Goal: Task Accomplishment & Management: Manage account settings

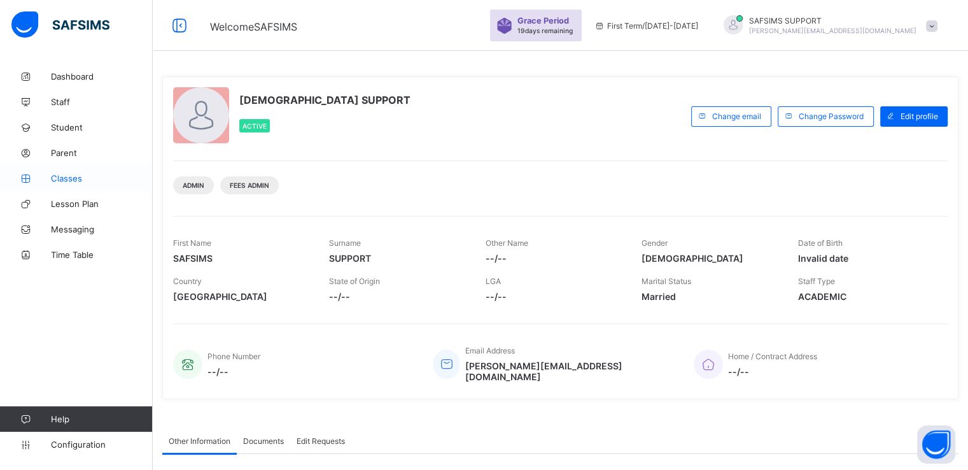
click at [74, 174] on span "Classes" at bounding box center [102, 178] width 102 height 10
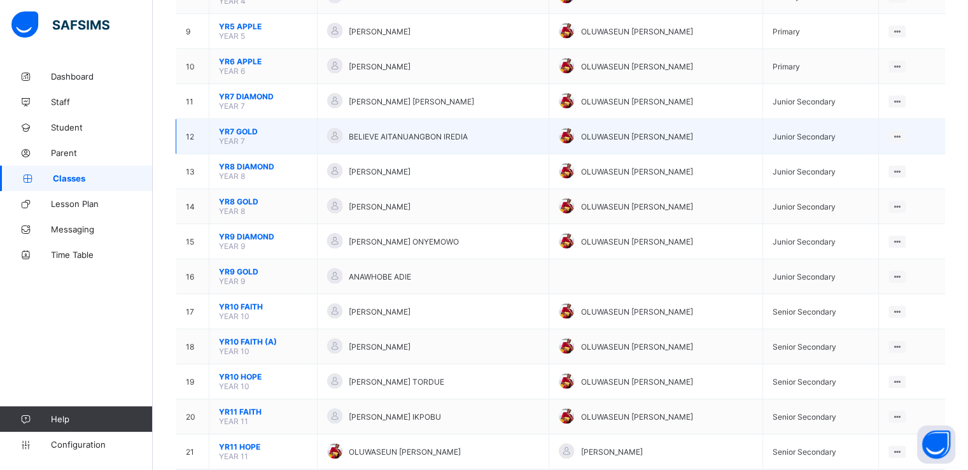
scroll to position [415, 0]
click at [242, 133] on span "YR7 GOLD" at bounding box center [263, 132] width 89 height 10
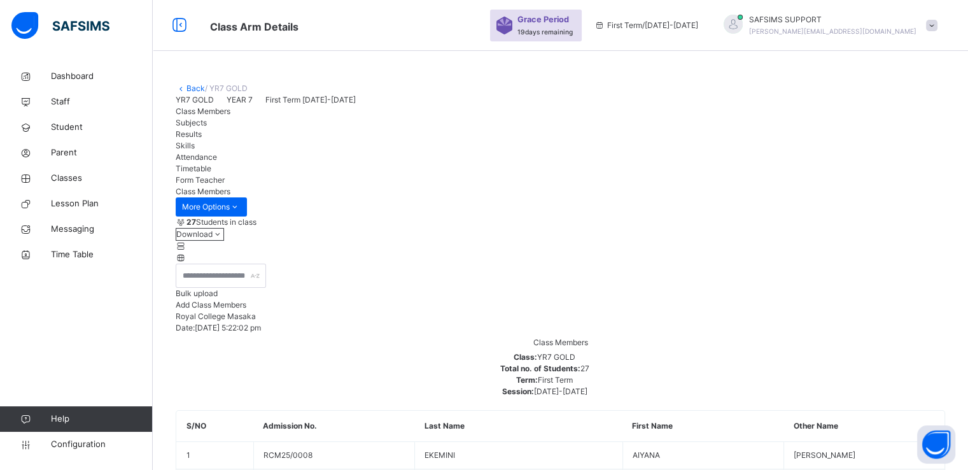
click at [246, 309] on span "Add Class Members" at bounding box center [211, 305] width 71 height 10
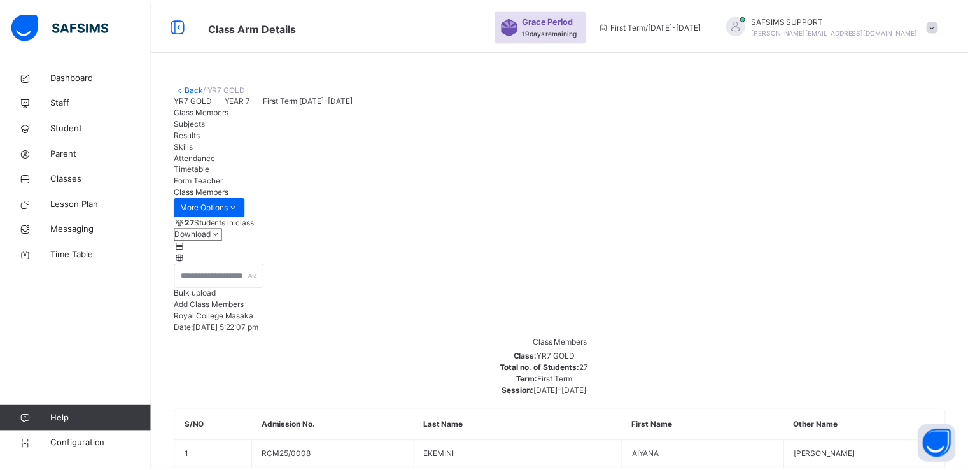
scroll to position [98, 0]
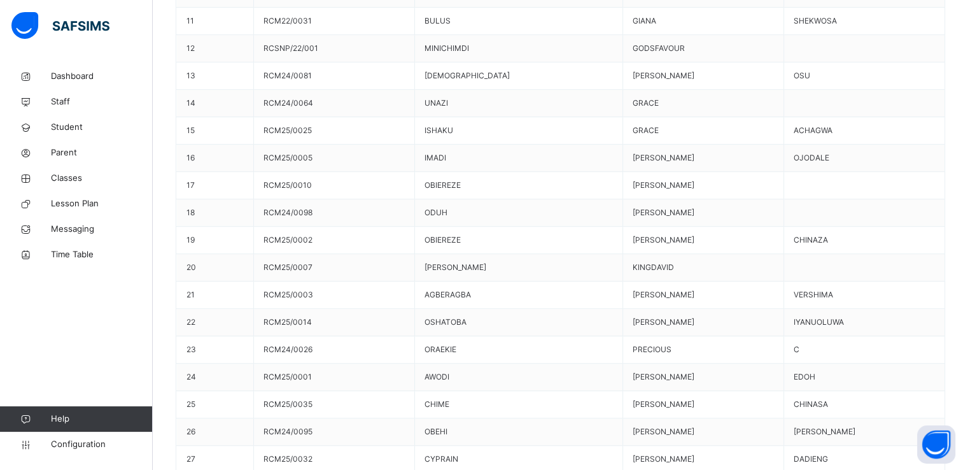
scroll to position [707, 0]
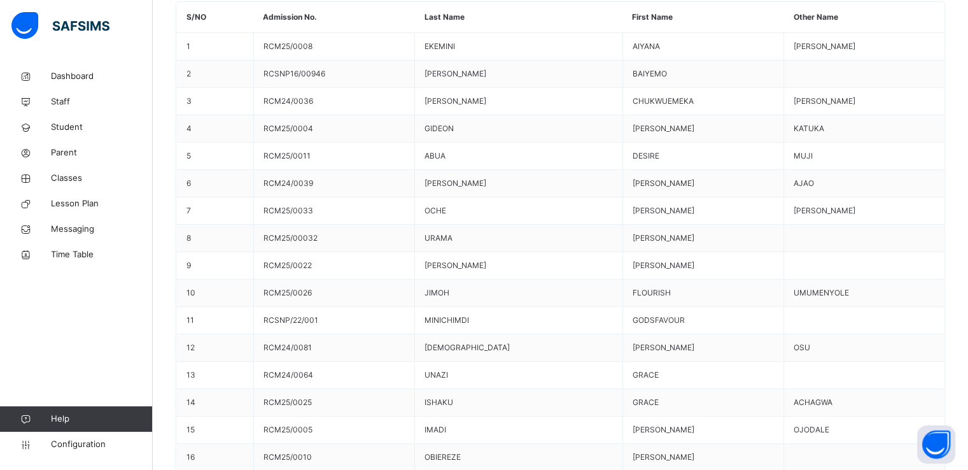
scroll to position [0, 0]
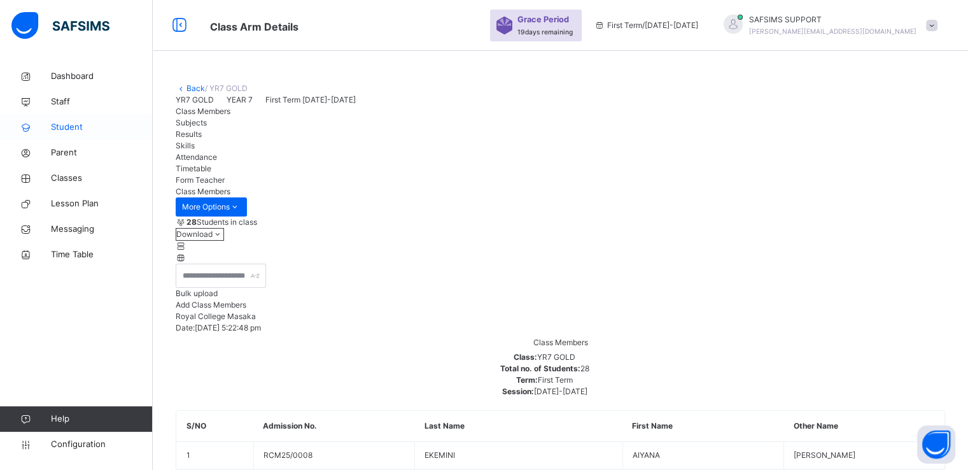
click at [71, 125] on span "Student" at bounding box center [102, 127] width 102 height 13
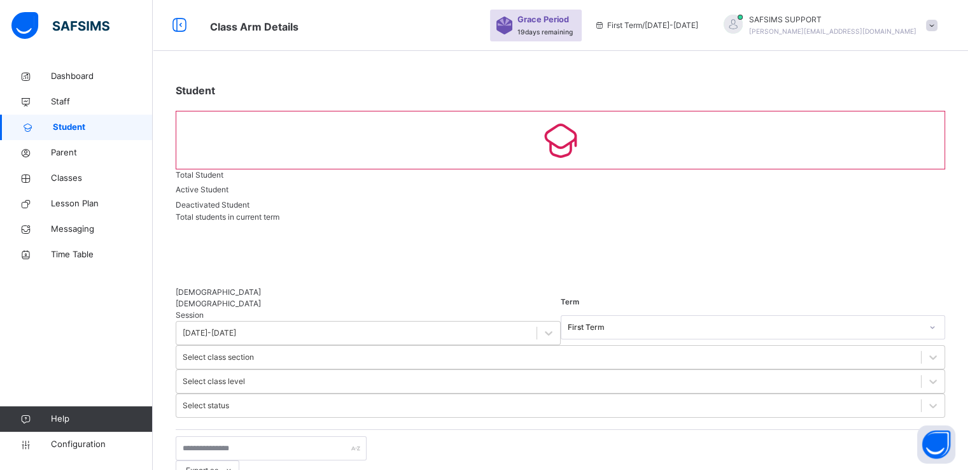
scroll to position [97, 0]
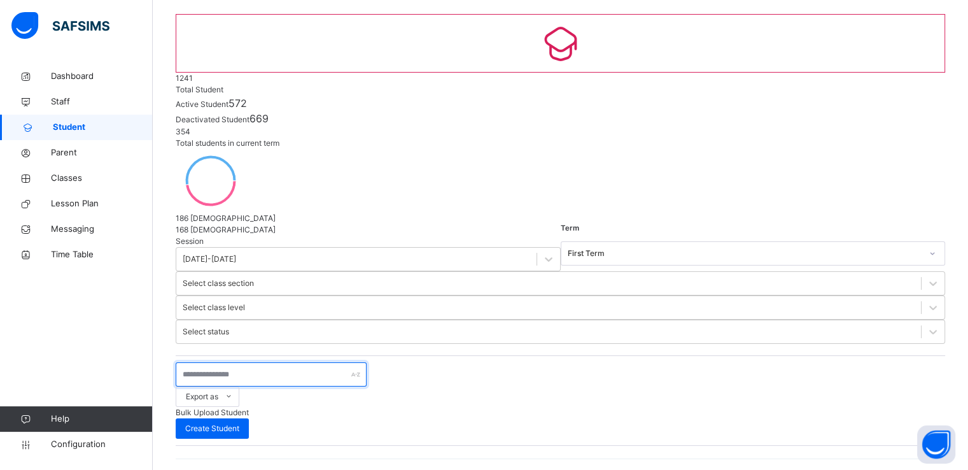
click at [295, 362] on input "text" at bounding box center [271, 374] width 191 height 24
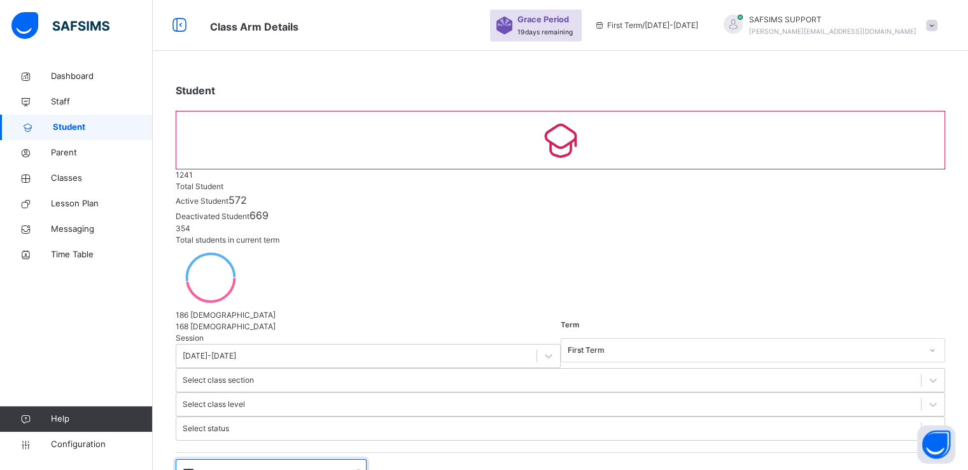
scroll to position [29, 0]
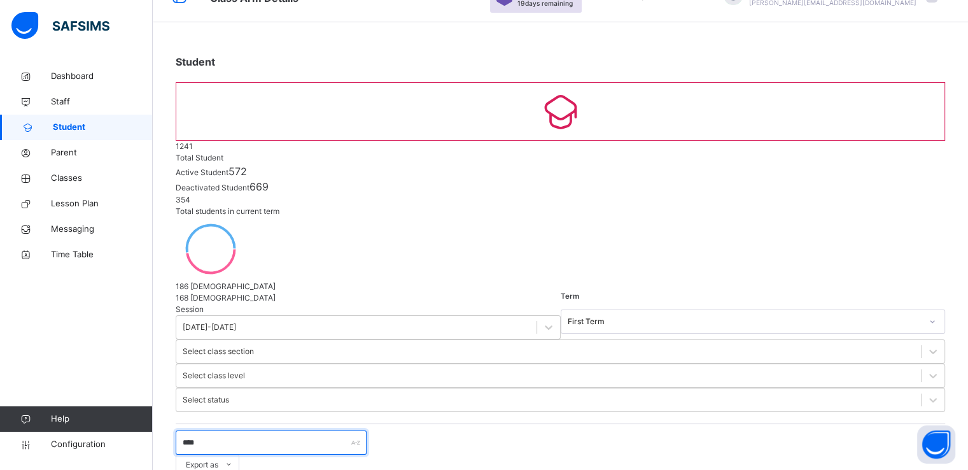
type input "****"
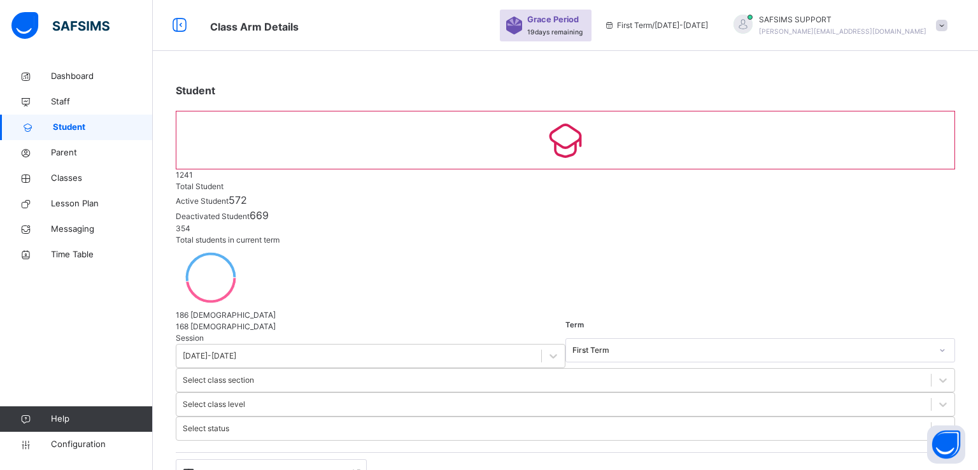
scroll to position [0, 0]
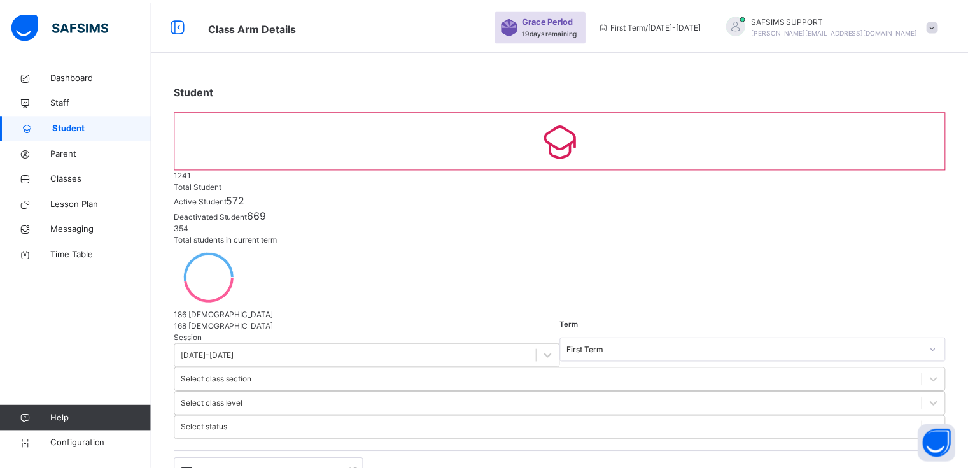
scroll to position [62, 0]
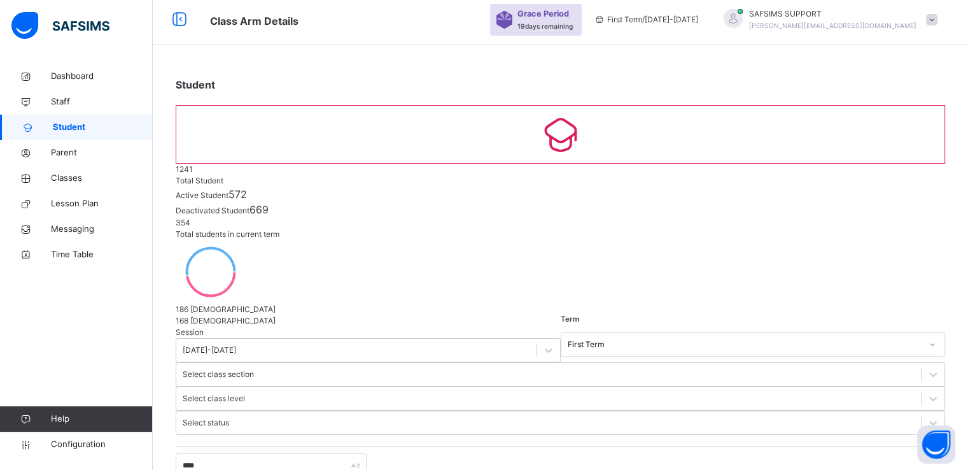
scroll to position [0, 0]
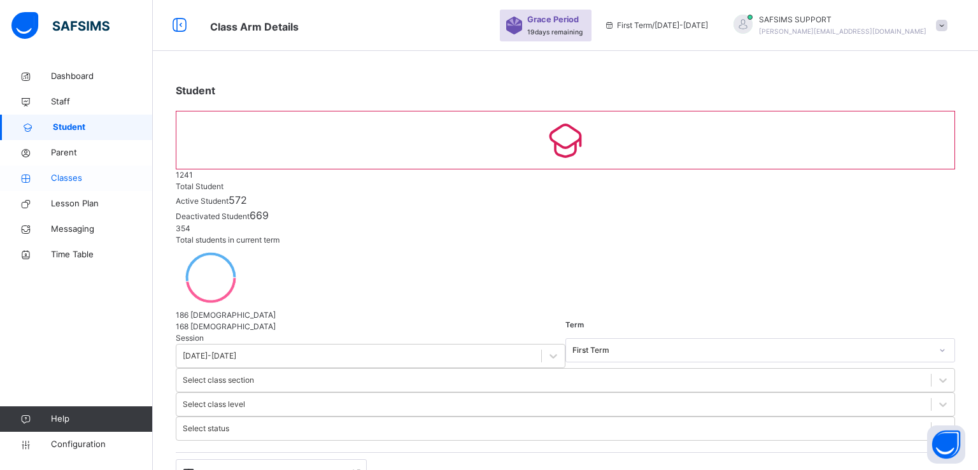
click at [62, 178] on span "Classes" at bounding box center [102, 178] width 102 height 13
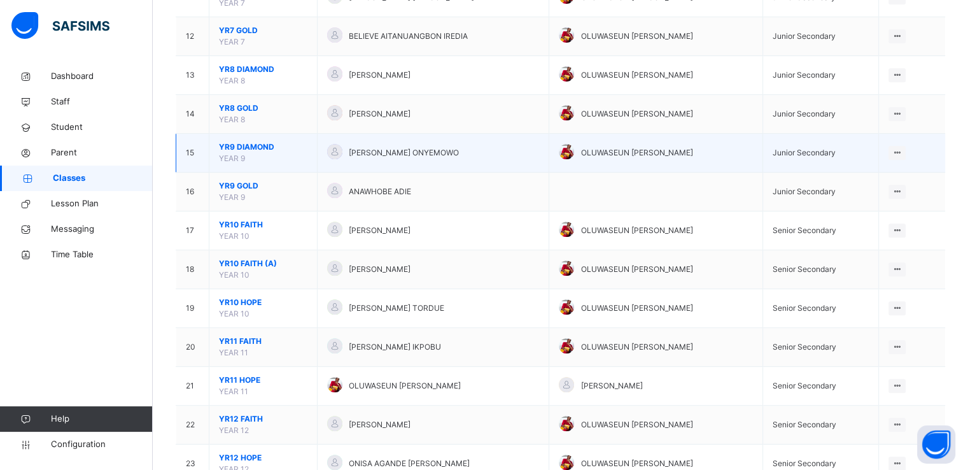
scroll to position [452, 0]
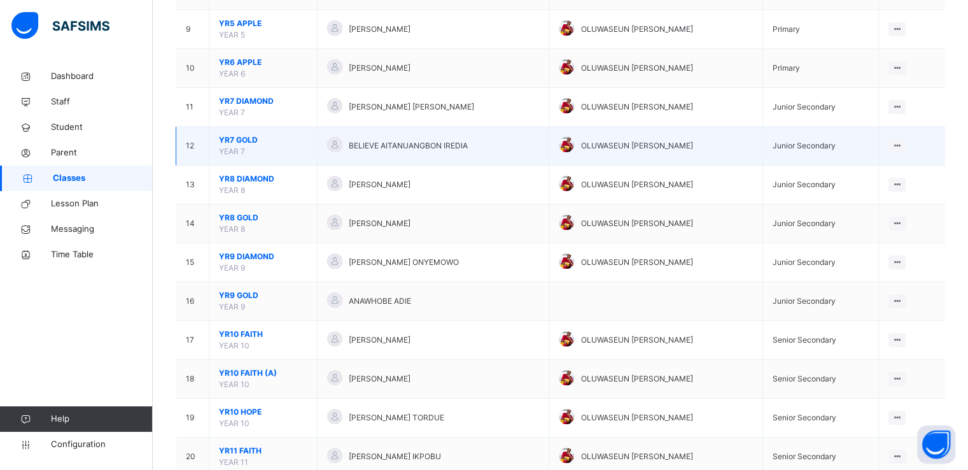
click at [227, 134] on span "YR7 GOLD" at bounding box center [263, 139] width 89 height 11
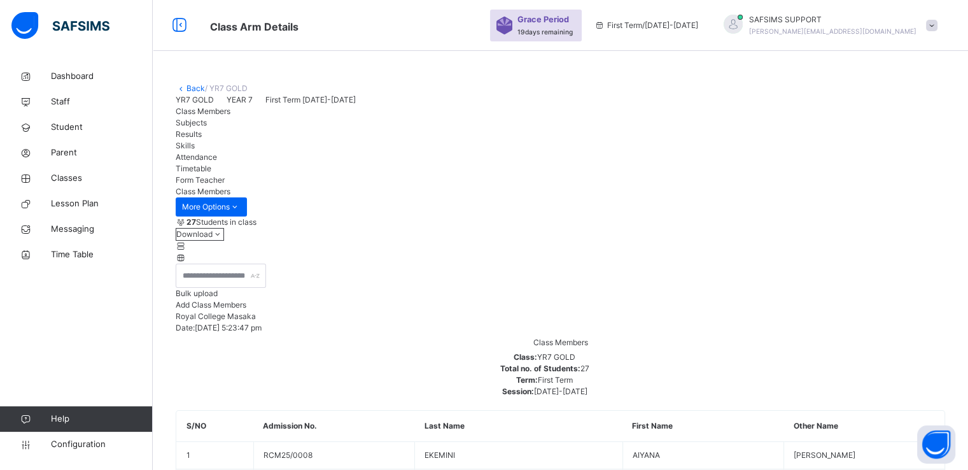
click at [190, 87] on link "Back" at bounding box center [196, 88] width 18 height 10
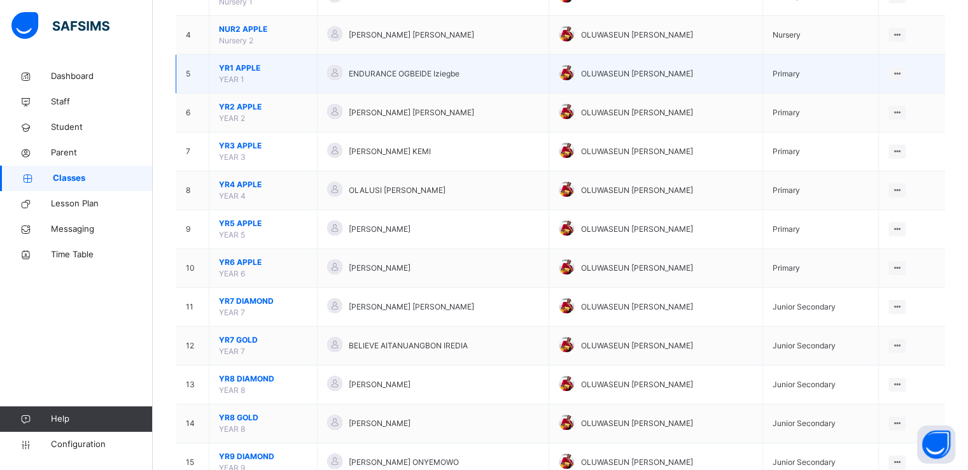
scroll to position [253, 0]
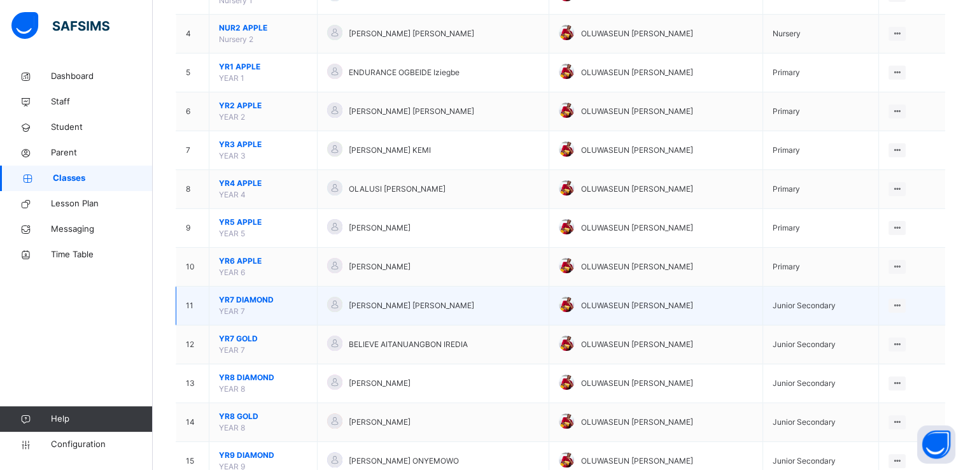
click at [239, 302] on span "YR7 DIAMOND" at bounding box center [263, 299] width 89 height 11
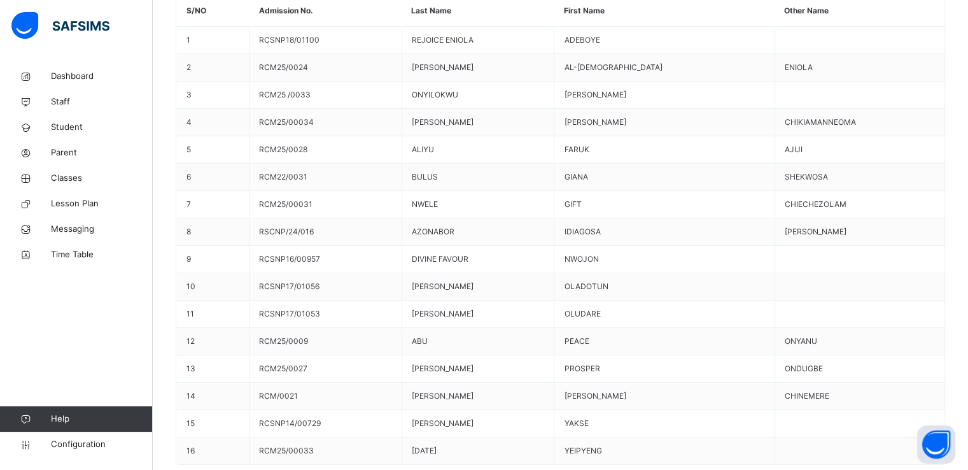
scroll to position [415, 0]
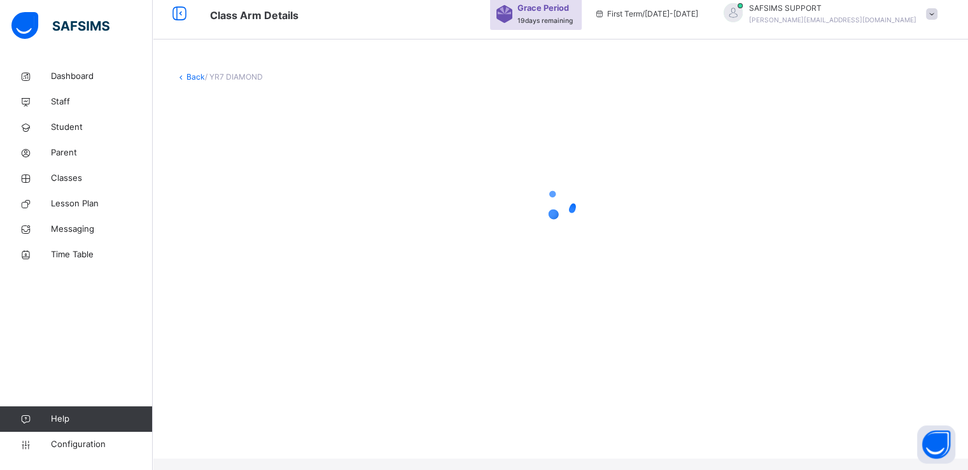
scroll to position [0, 0]
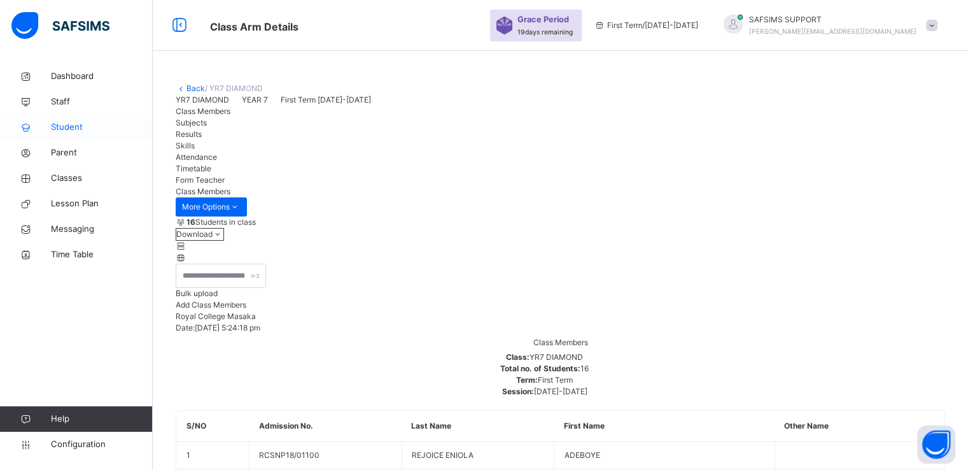
click at [61, 118] on link "Student" at bounding box center [76, 127] width 153 height 25
